Goal: Transaction & Acquisition: Purchase product/service

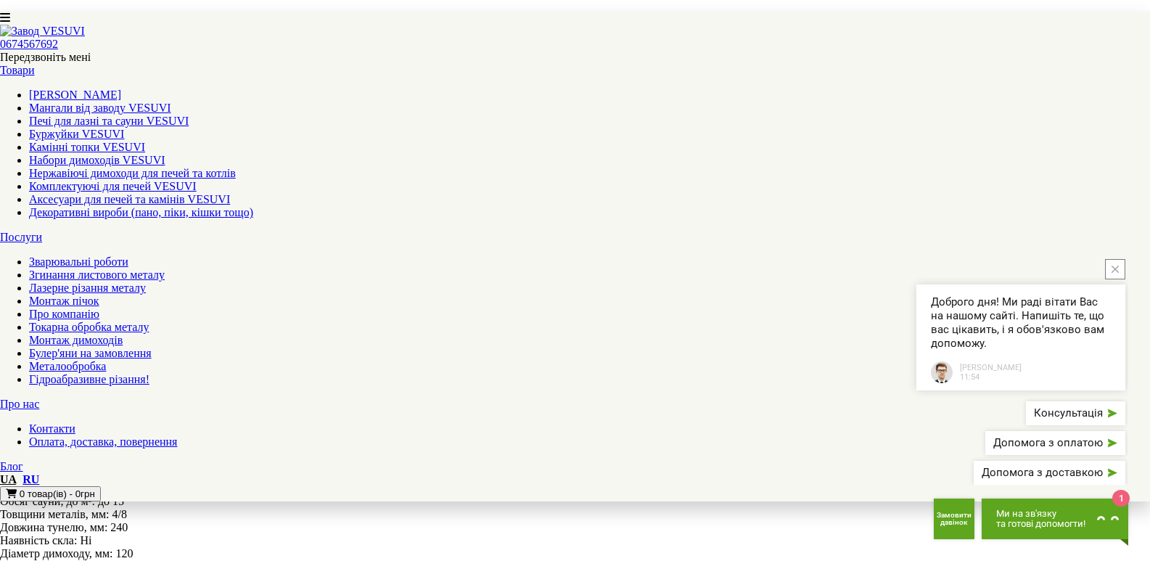
scroll to position [2103, 0]
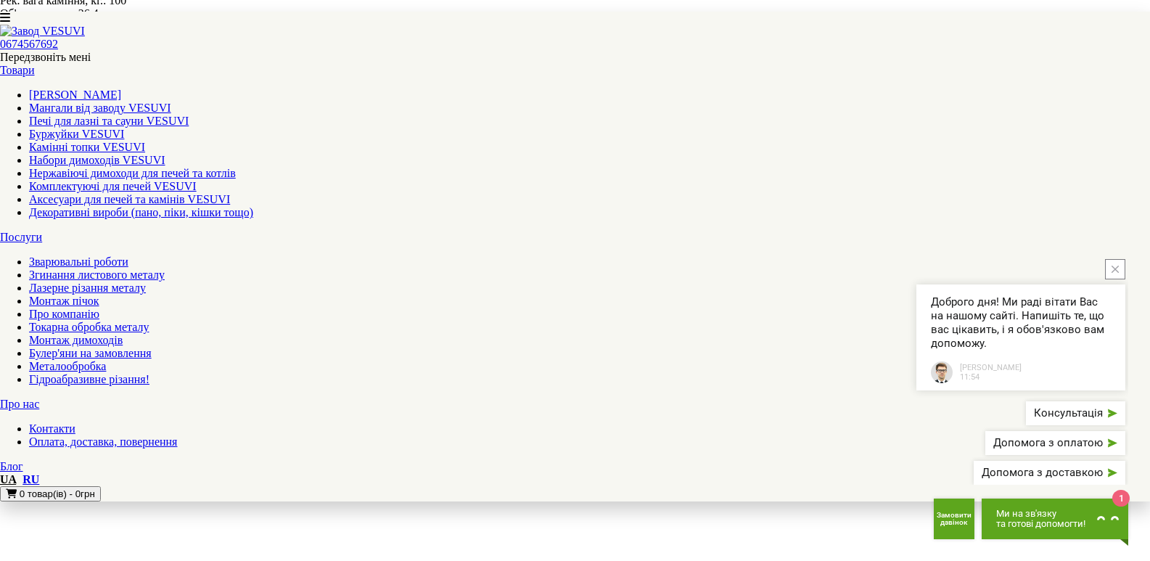
click at [1118, 279] on button "close button" at bounding box center [1115, 269] width 20 height 20
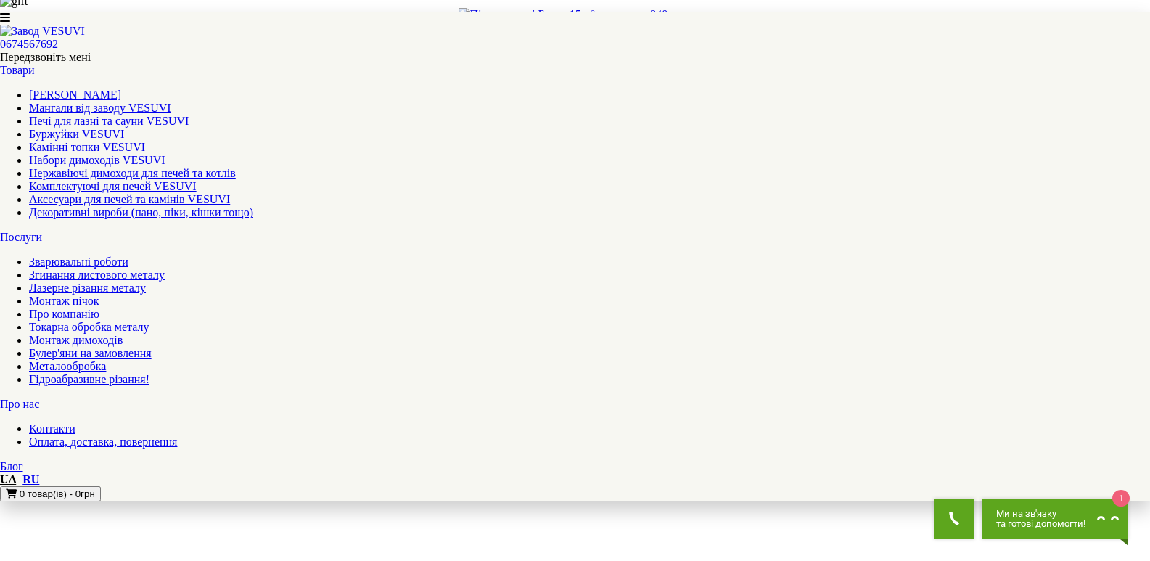
scroll to position [2914, 0]
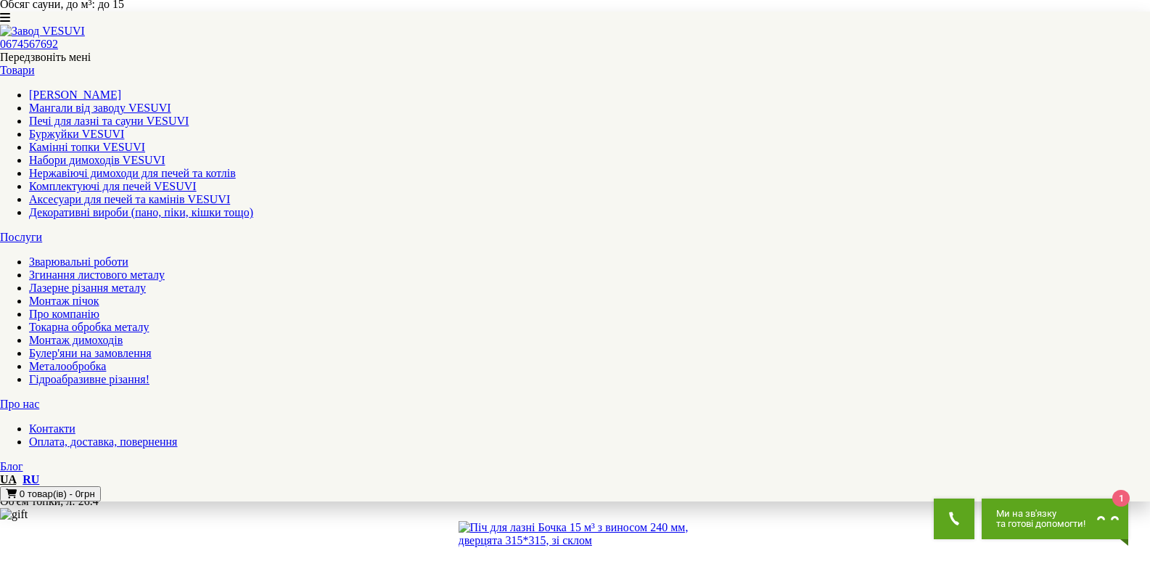
scroll to position [4675, 0]
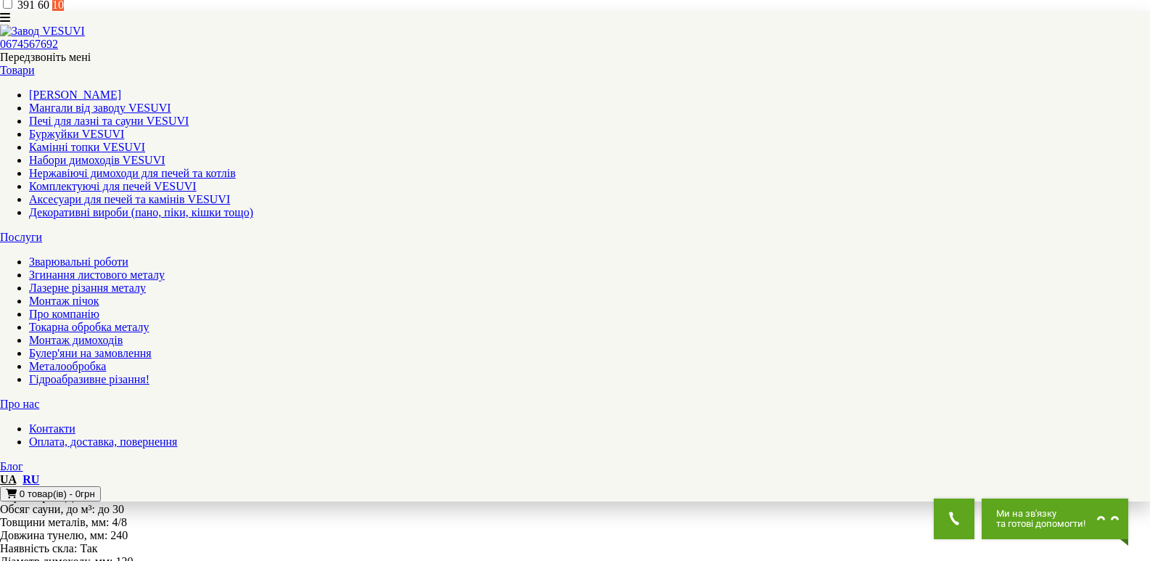
scroll to position [1160, 0]
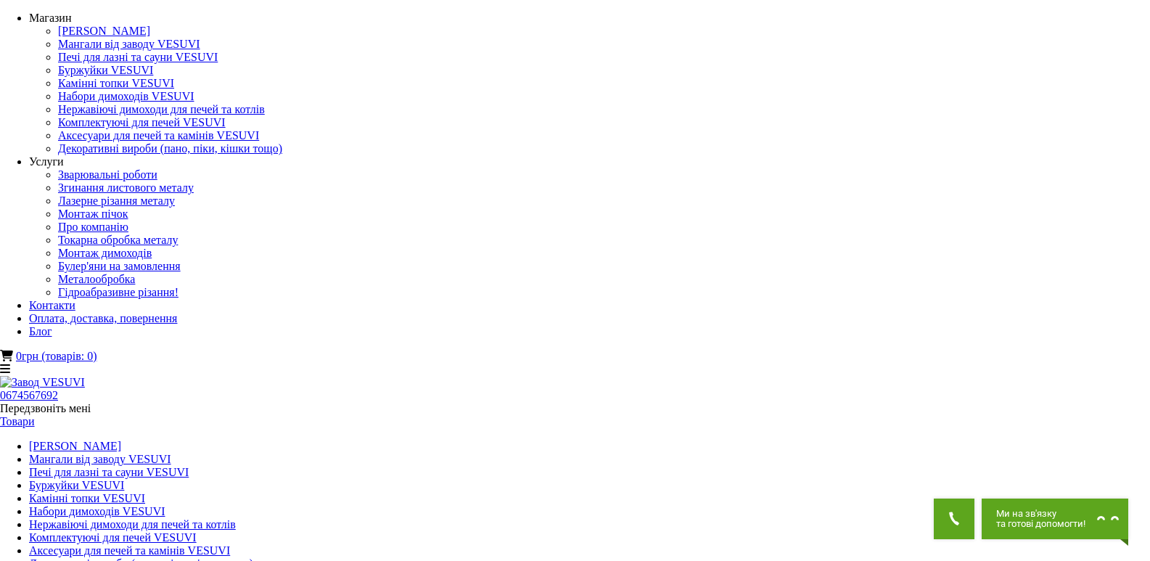
drag, startPoint x: 466, startPoint y: 129, endPoint x: 756, endPoint y: 152, distance: 291.7
copy h1 "Піч для лазні Ребро 15 м³ з виносом 240 мм, дверцята 415*415, зі склом"
